Goal: Task Accomplishment & Management: Use online tool/utility

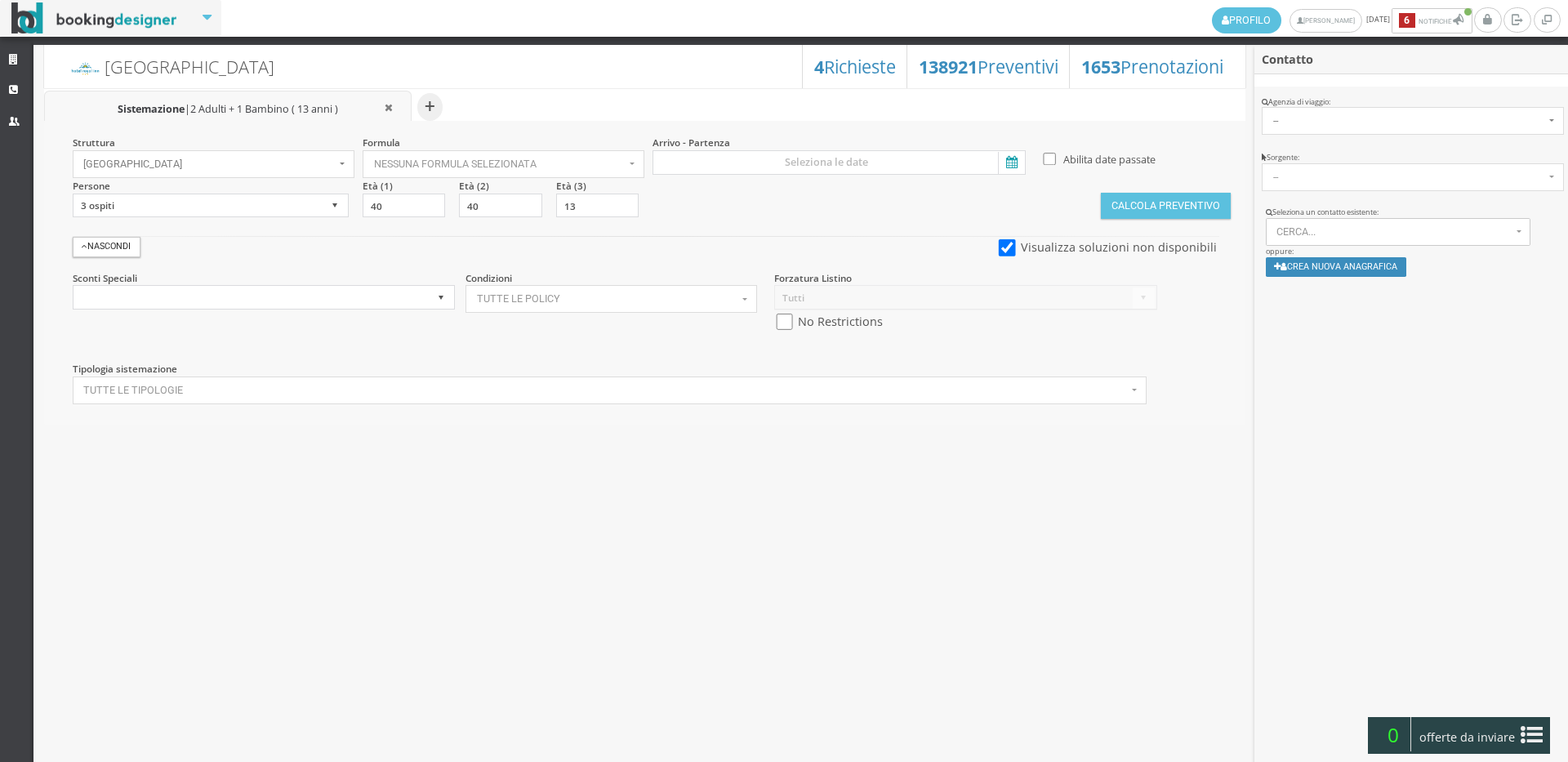
select select
click at [12, 52] on link "Strutture" at bounding box center [17, 60] width 34 height 30
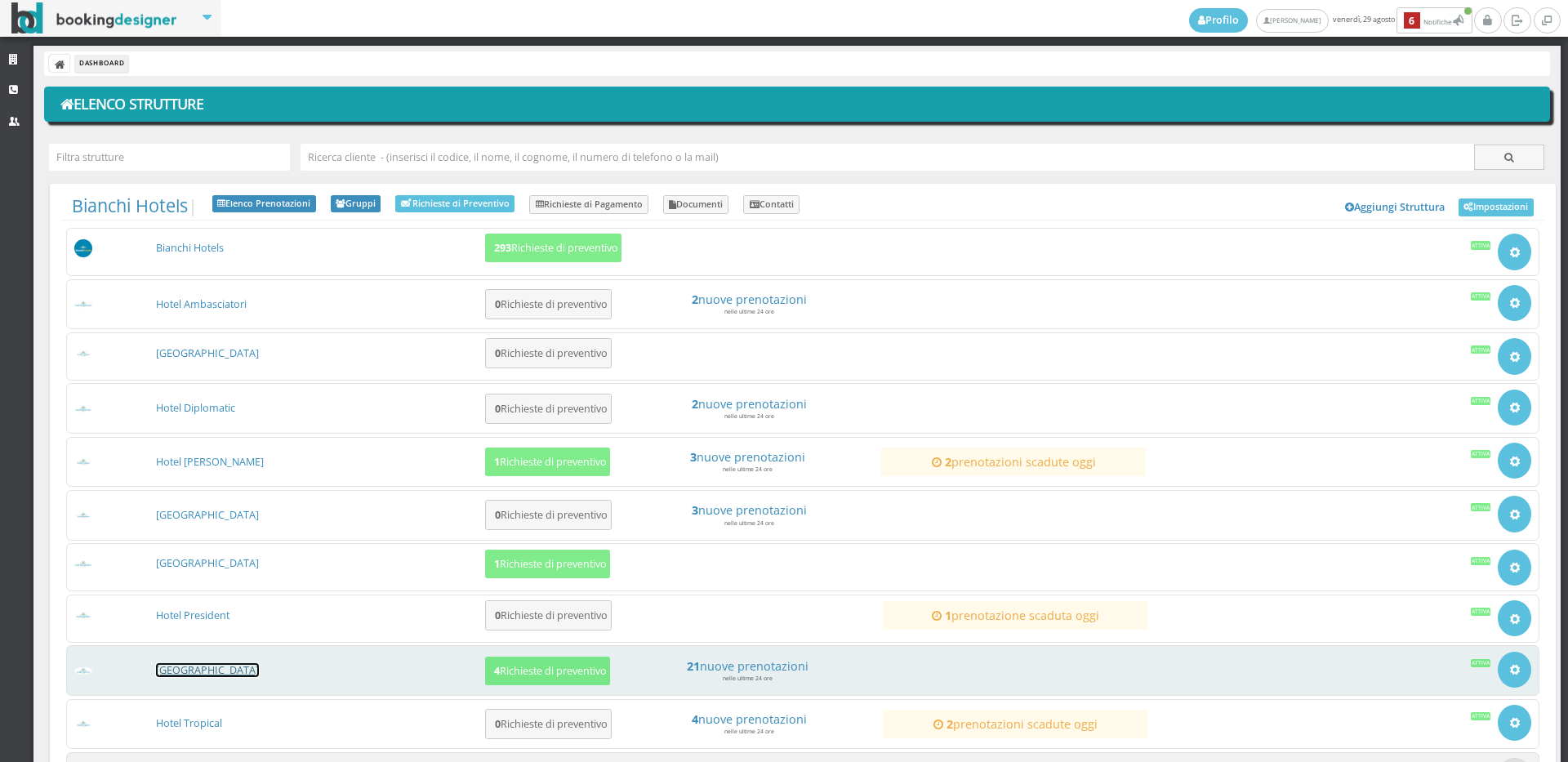
click at [182, 674] on link "[GEOGRAPHIC_DATA]" at bounding box center [207, 670] width 103 height 14
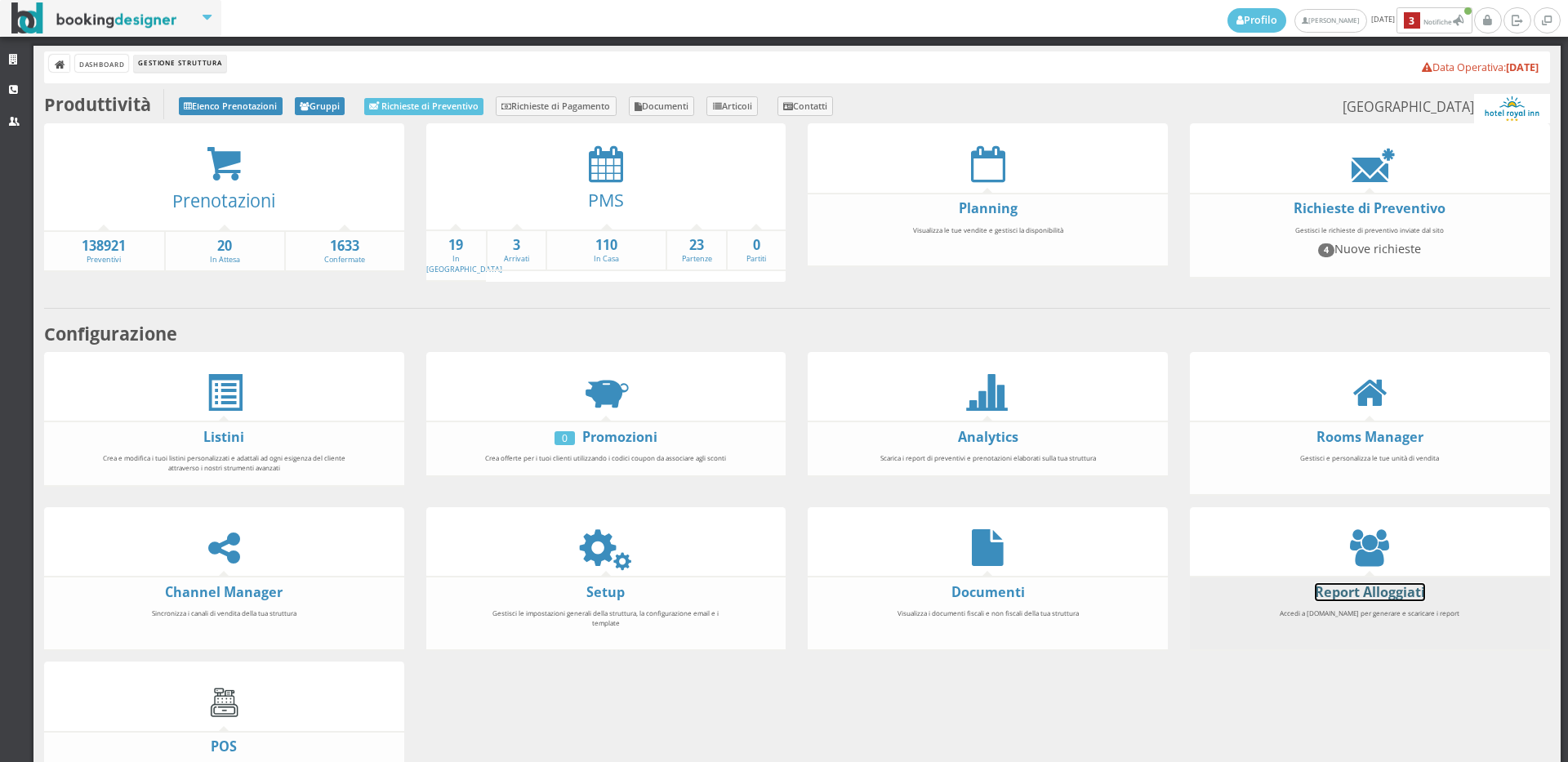
click at [1363, 584] on link "Report Alloggiati" at bounding box center [1370, 593] width 111 height 18
